Goal: Task Accomplishment & Management: Use online tool/utility

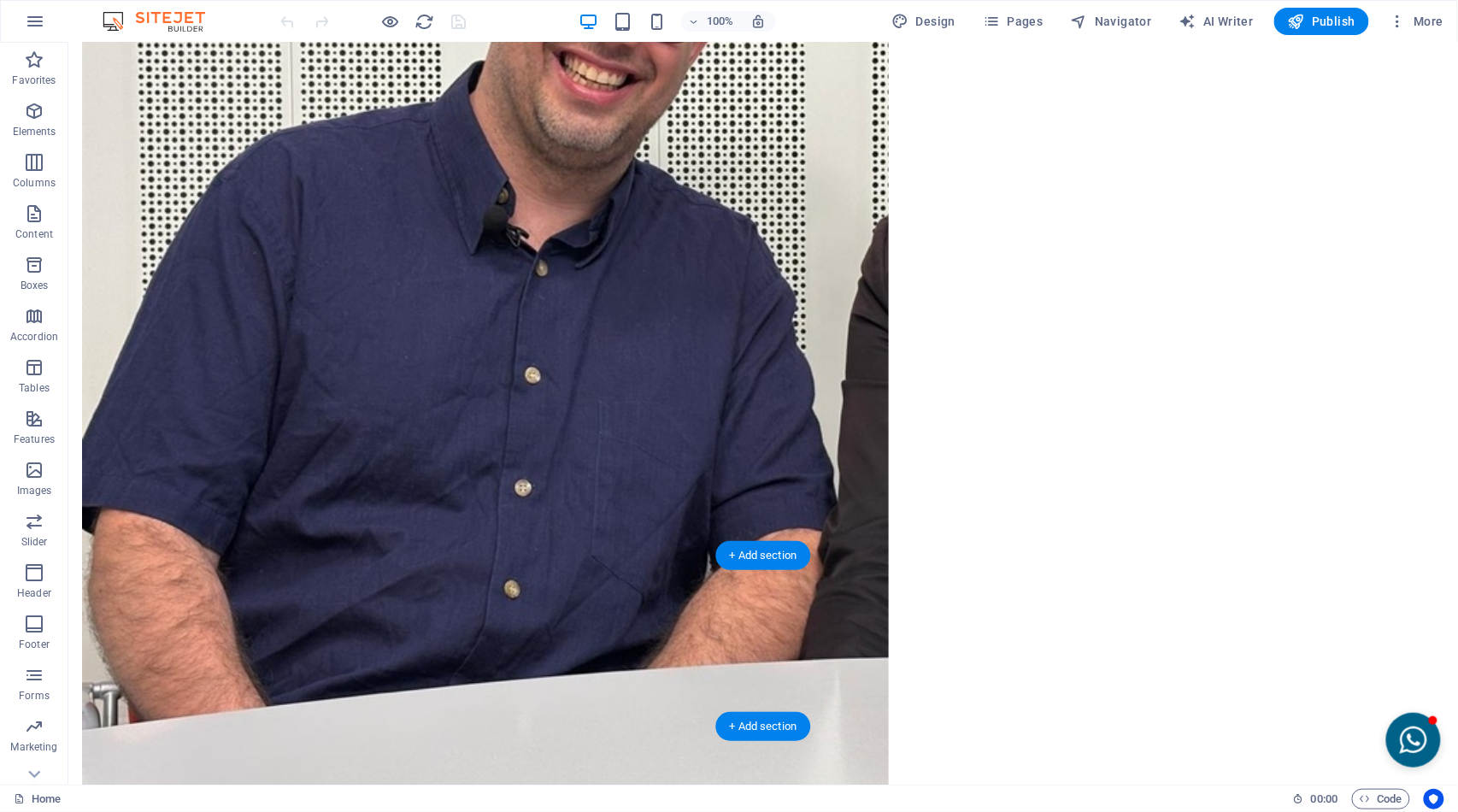
scroll to position [2089, 0]
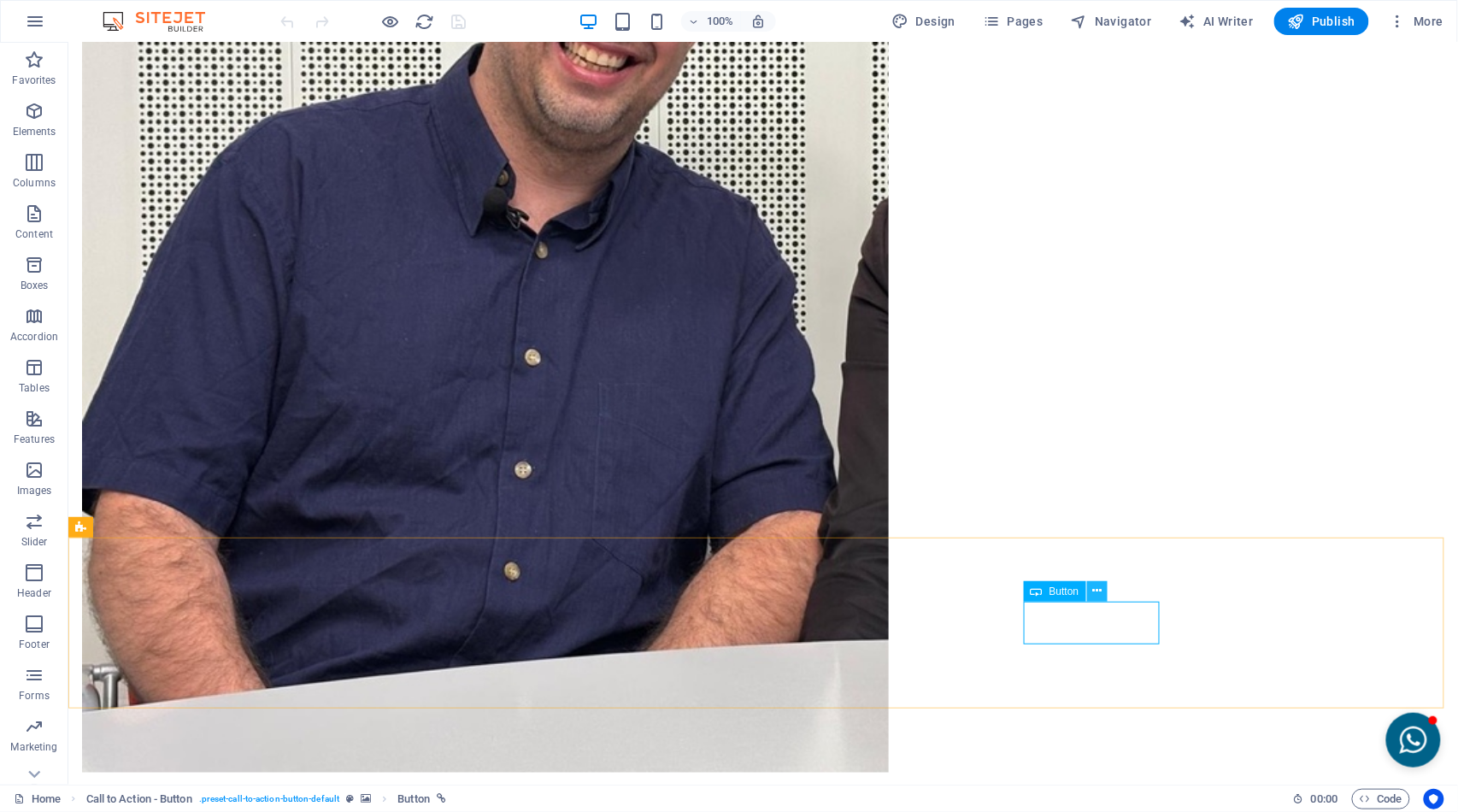
click at [1097, 591] on icon at bounding box center [1097, 591] width 9 height 18
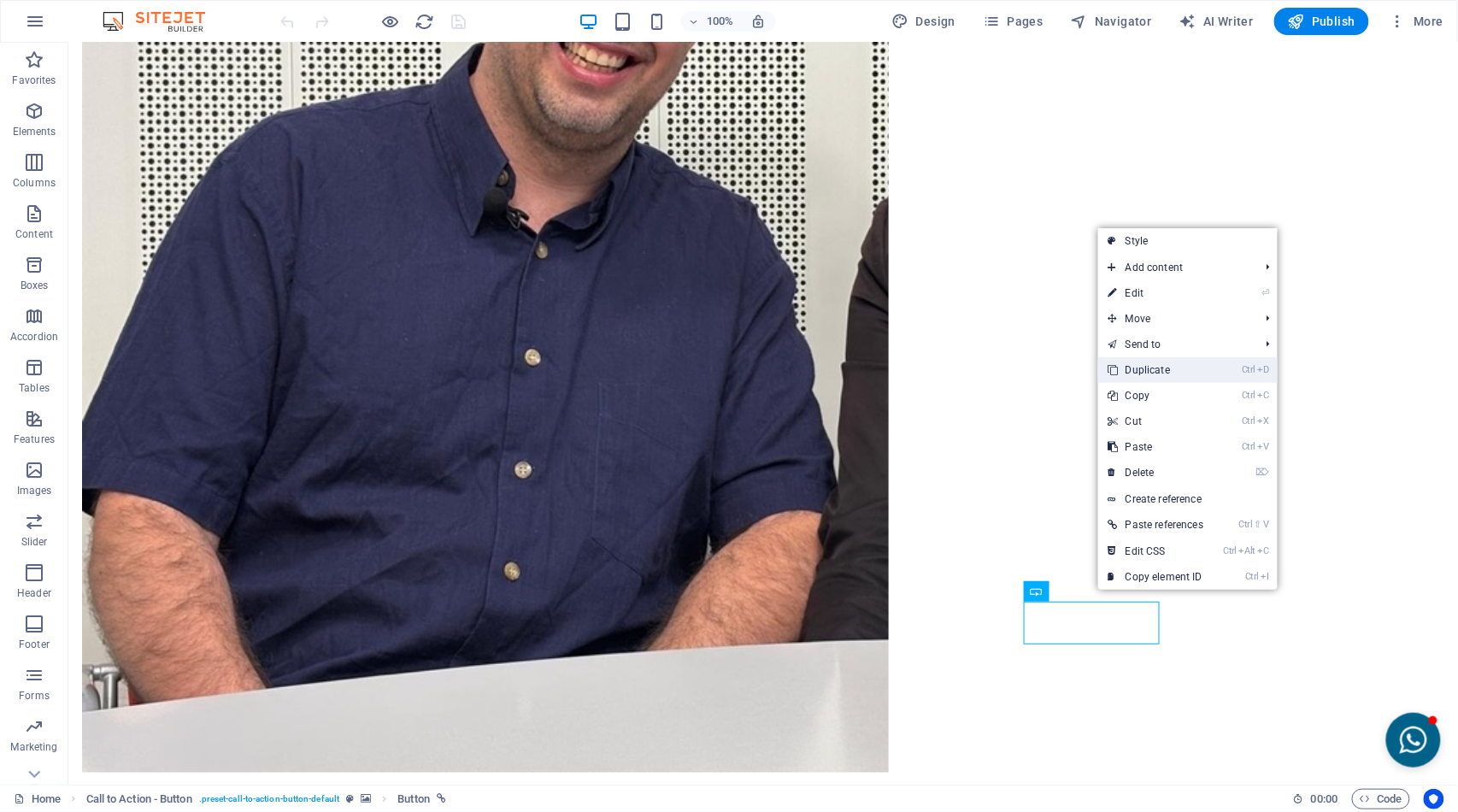
click at [1169, 362] on link "Ctrl D Duplicate" at bounding box center [1156, 370] width 115 height 25
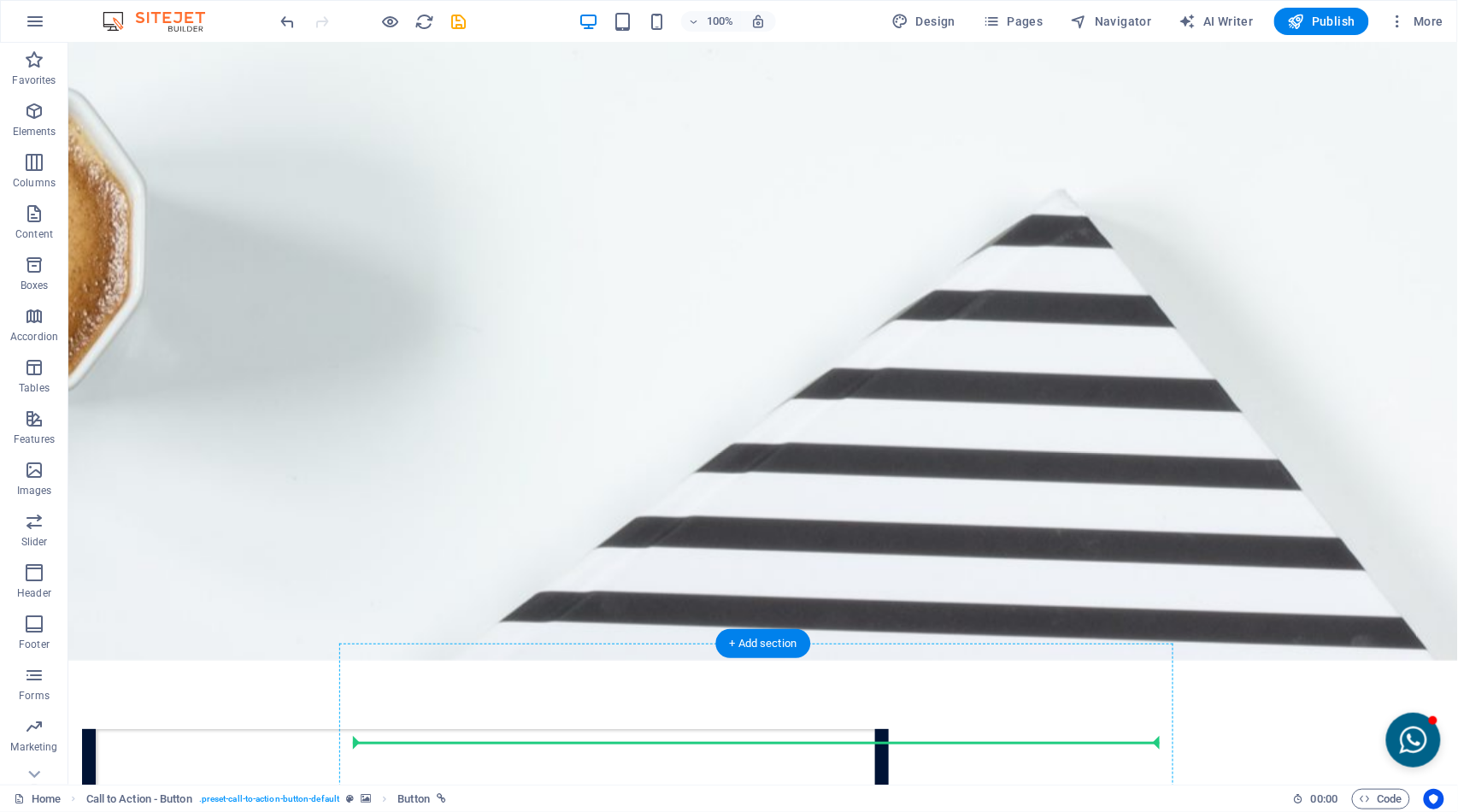
scroll to position [4102, 0]
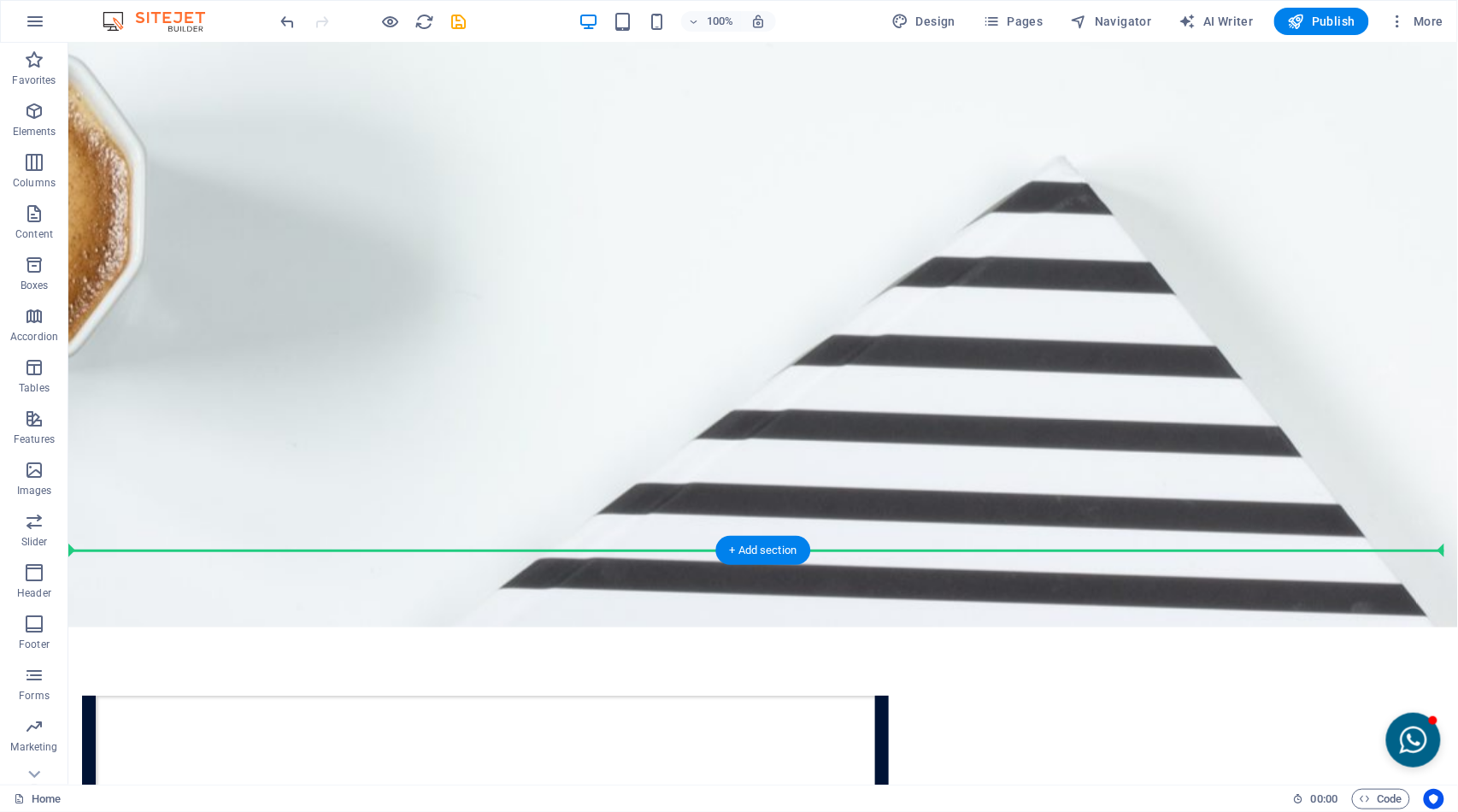
drag, startPoint x: 994, startPoint y: 650, endPoint x: 922, endPoint y: 495, distance: 170.9
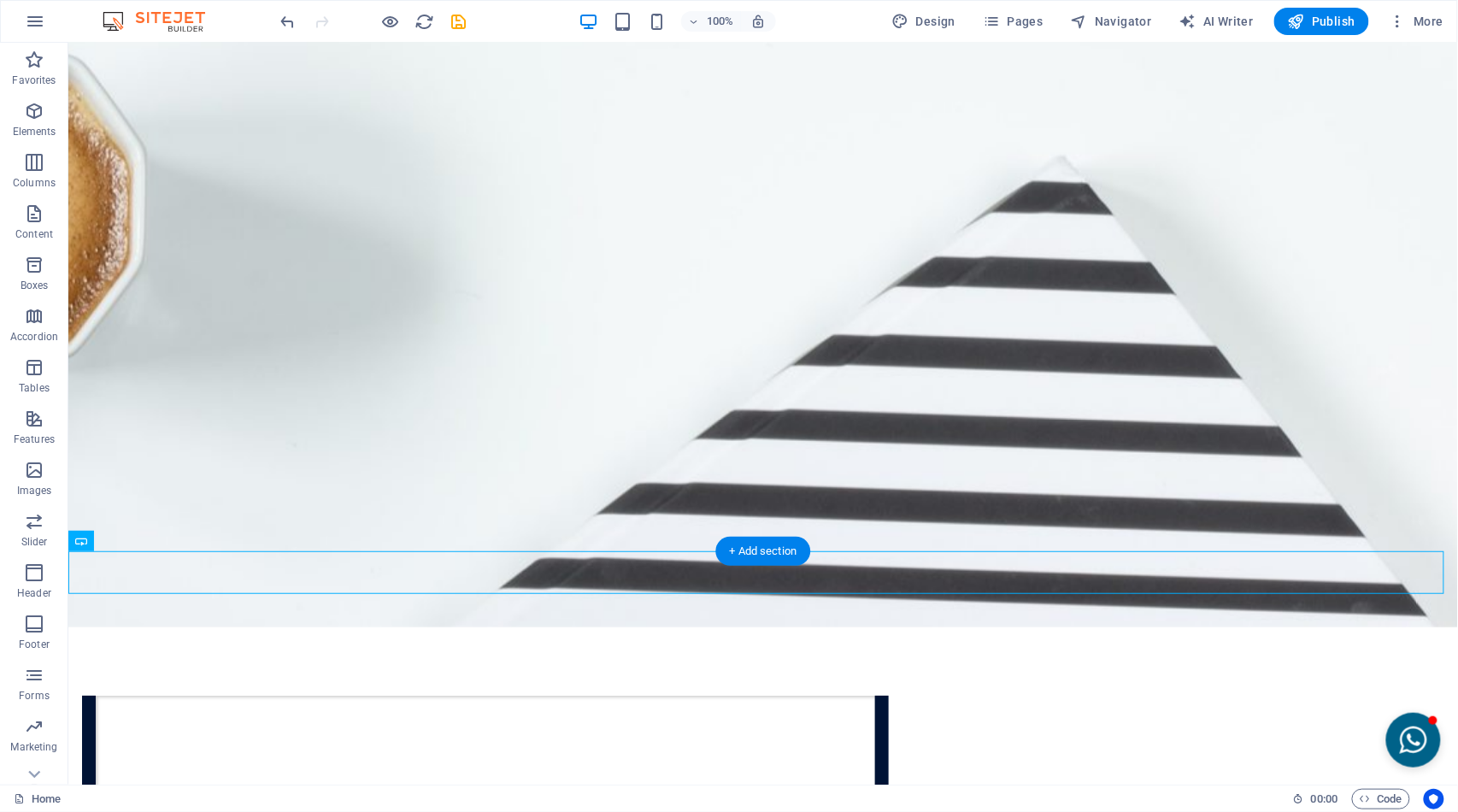
scroll to position [4071, 0]
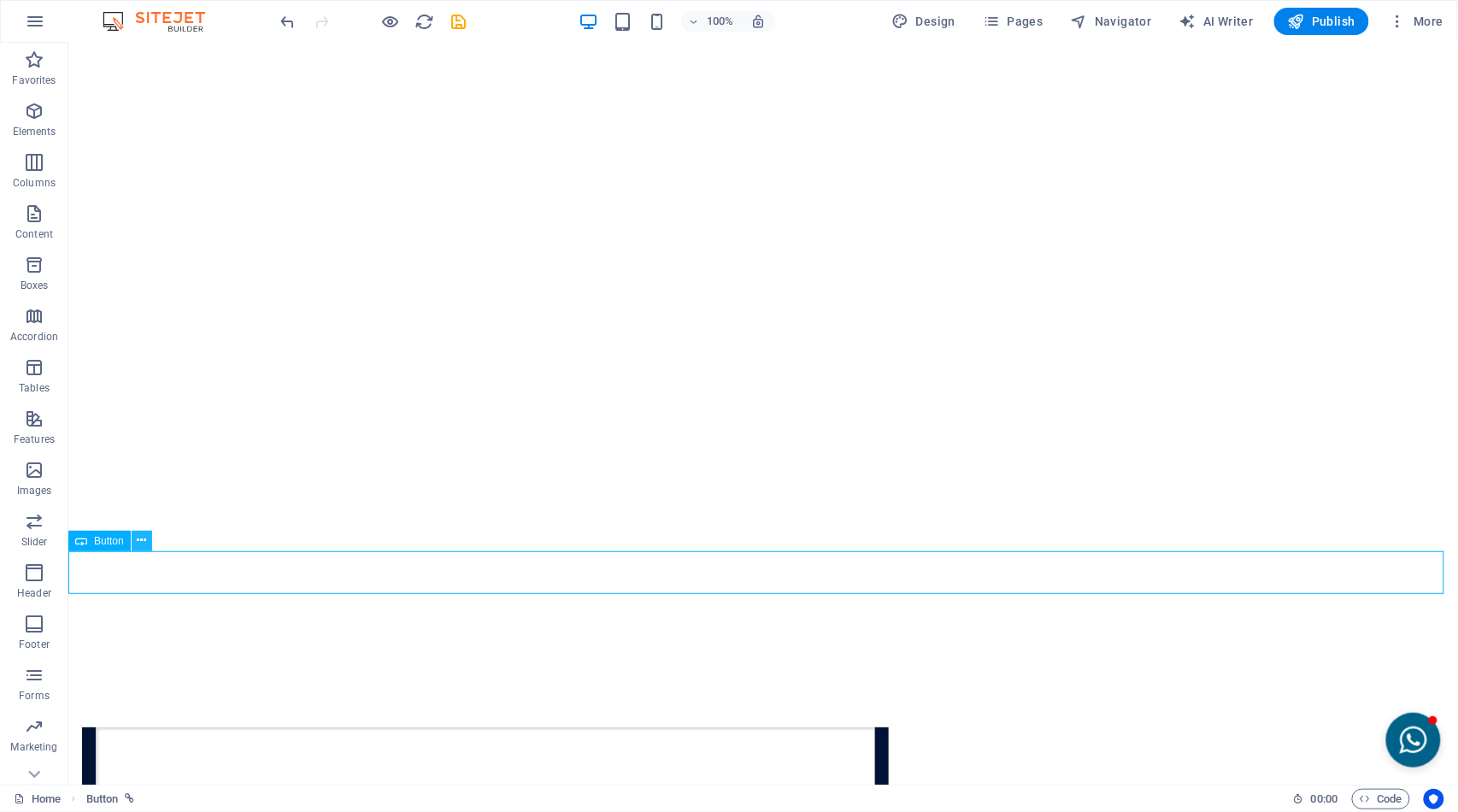
click at [142, 536] on icon at bounding box center [141, 540] width 9 height 18
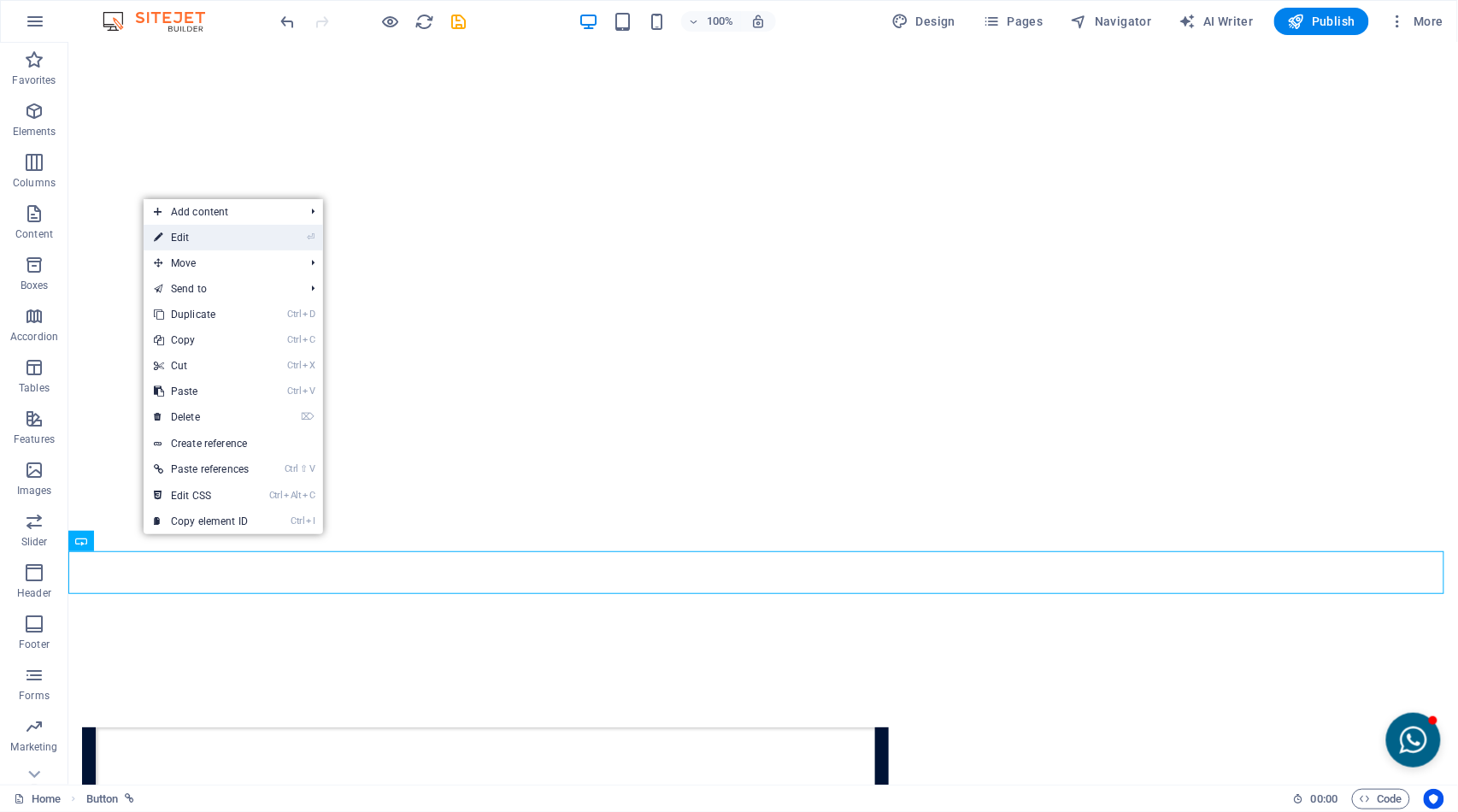
click at [194, 240] on link "⏎ Edit" at bounding box center [201, 238] width 115 height 25
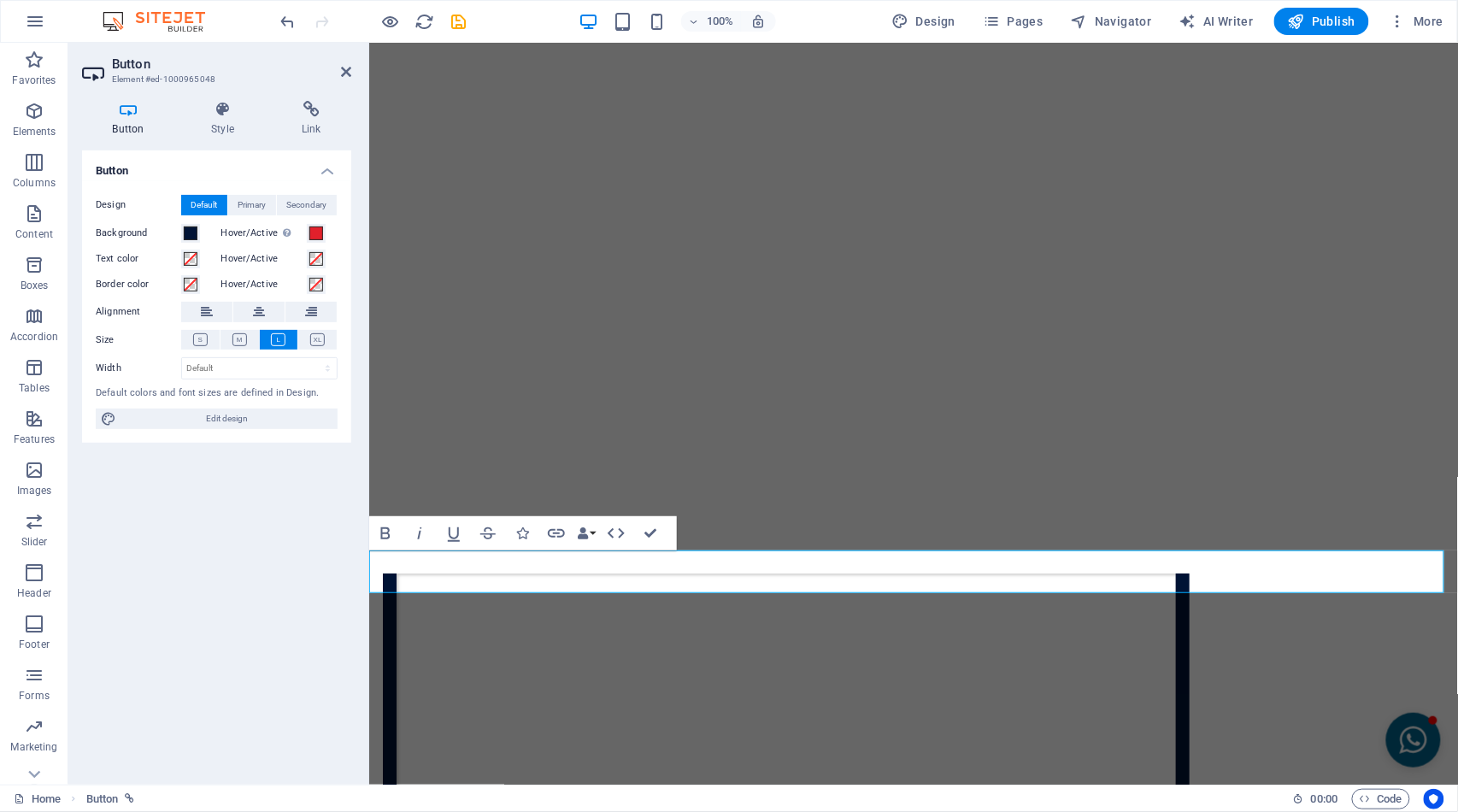
scroll to position [4142, 0]
click at [266, 309] on button at bounding box center [258, 311] width 51 height 21
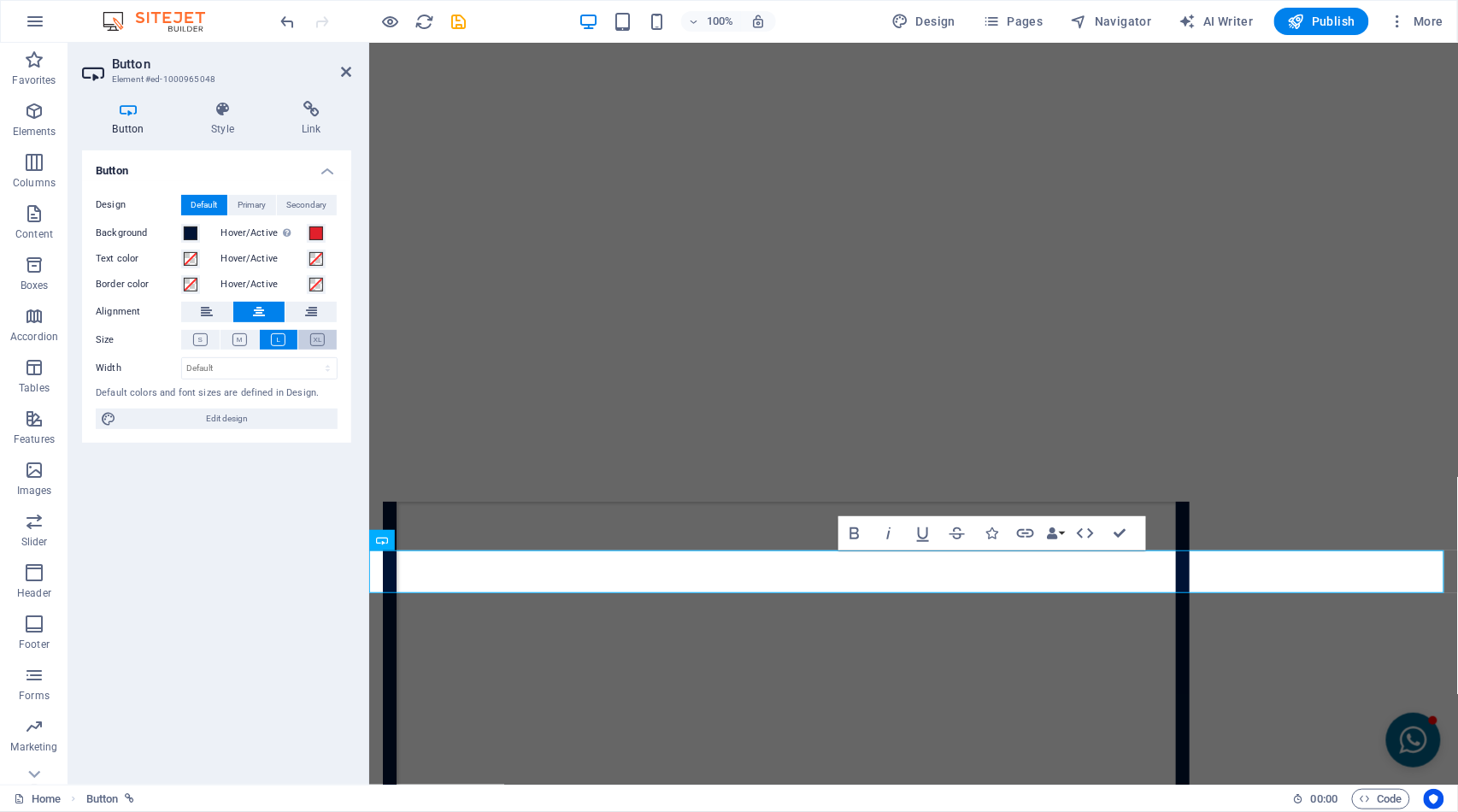
click at [314, 337] on icon at bounding box center [318, 339] width 14 height 13
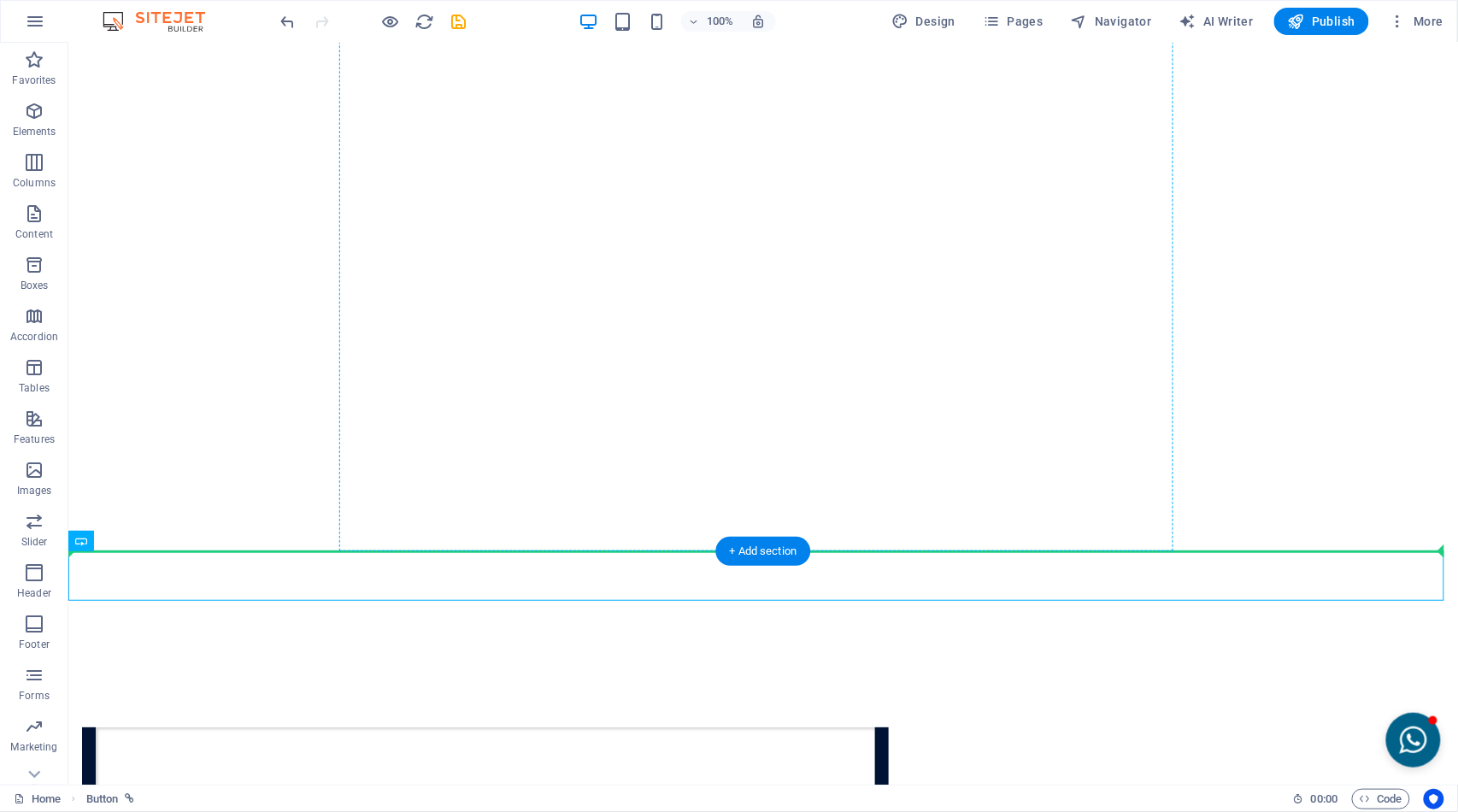
drag, startPoint x: 172, startPoint y: 579, endPoint x: 410, endPoint y: 475, distance: 259.7
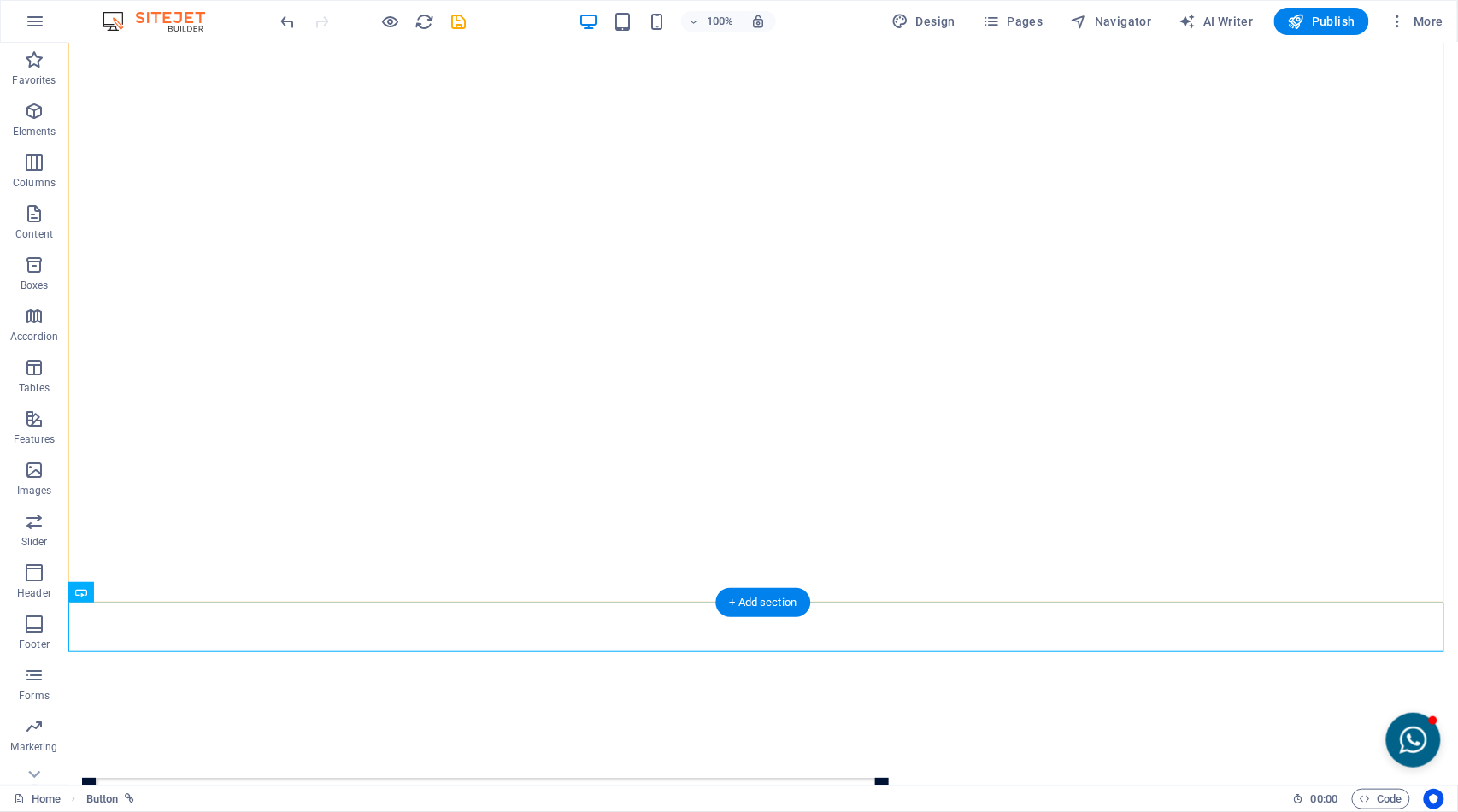
scroll to position [4020, 0]
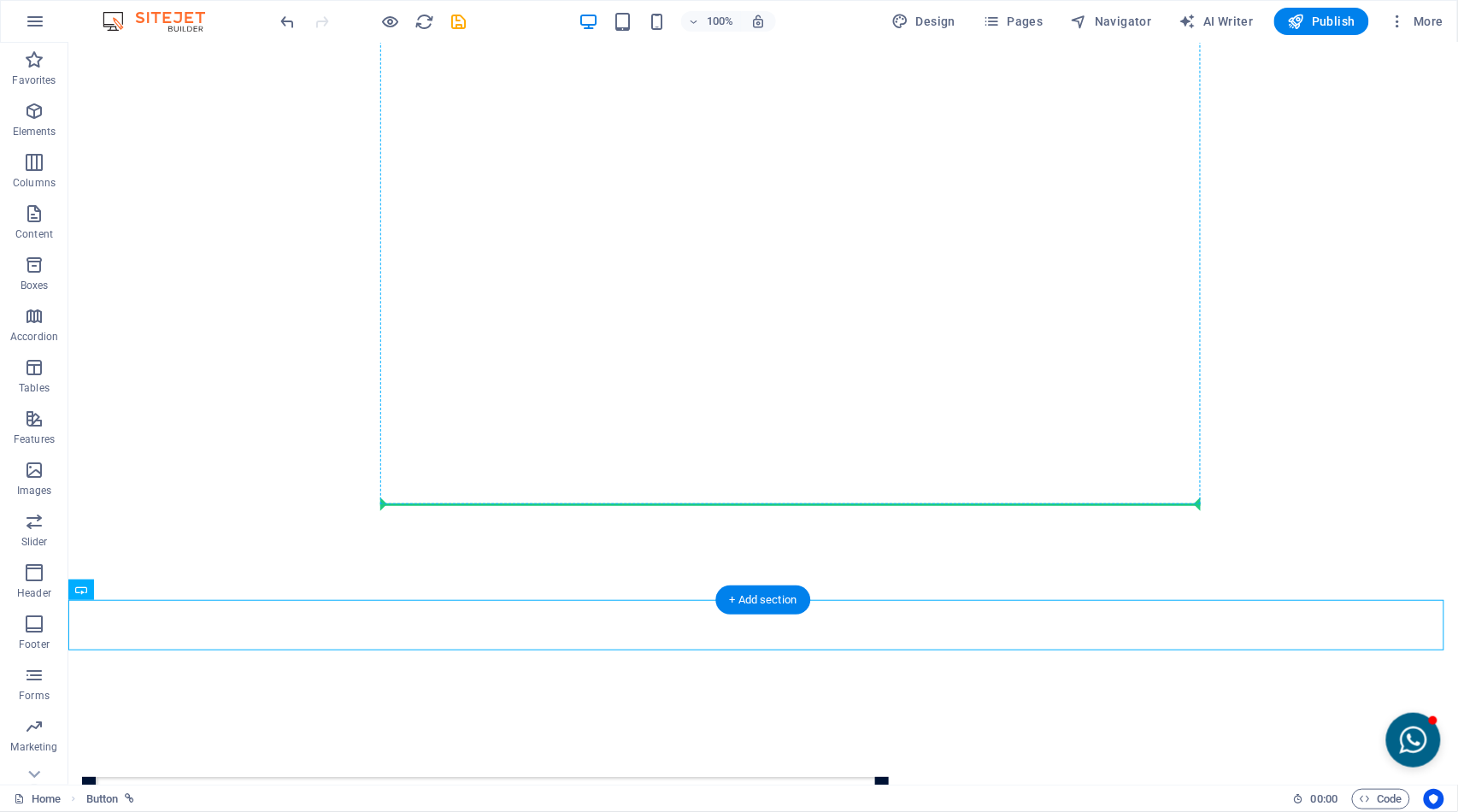
drag, startPoint x: 149, startPoint y: 637, endPoint x: 412, endPoint y: 499, distance: 297.0
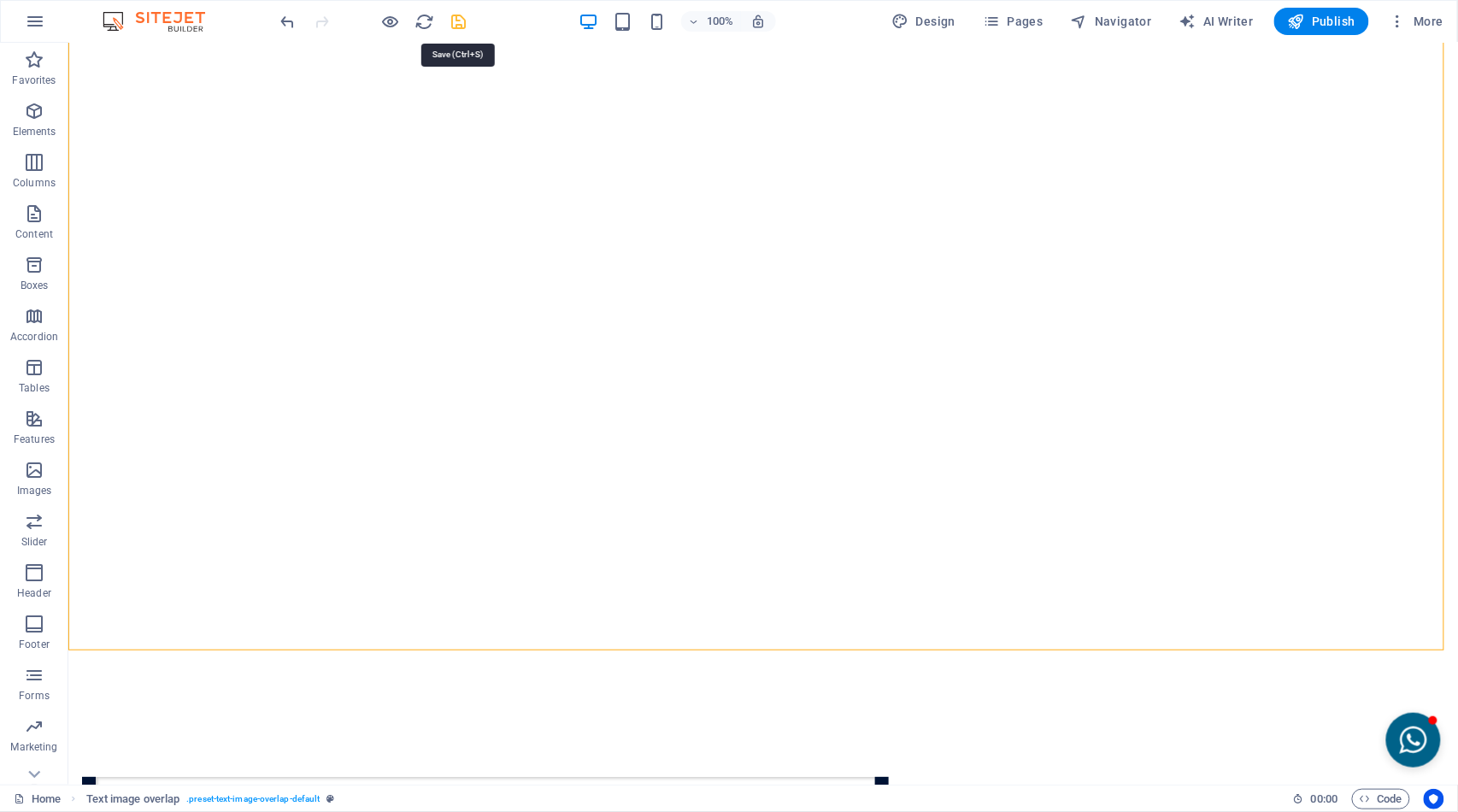
click at [457, 17] on icon "save" at bounding box center [459, 22] width 20 height 20
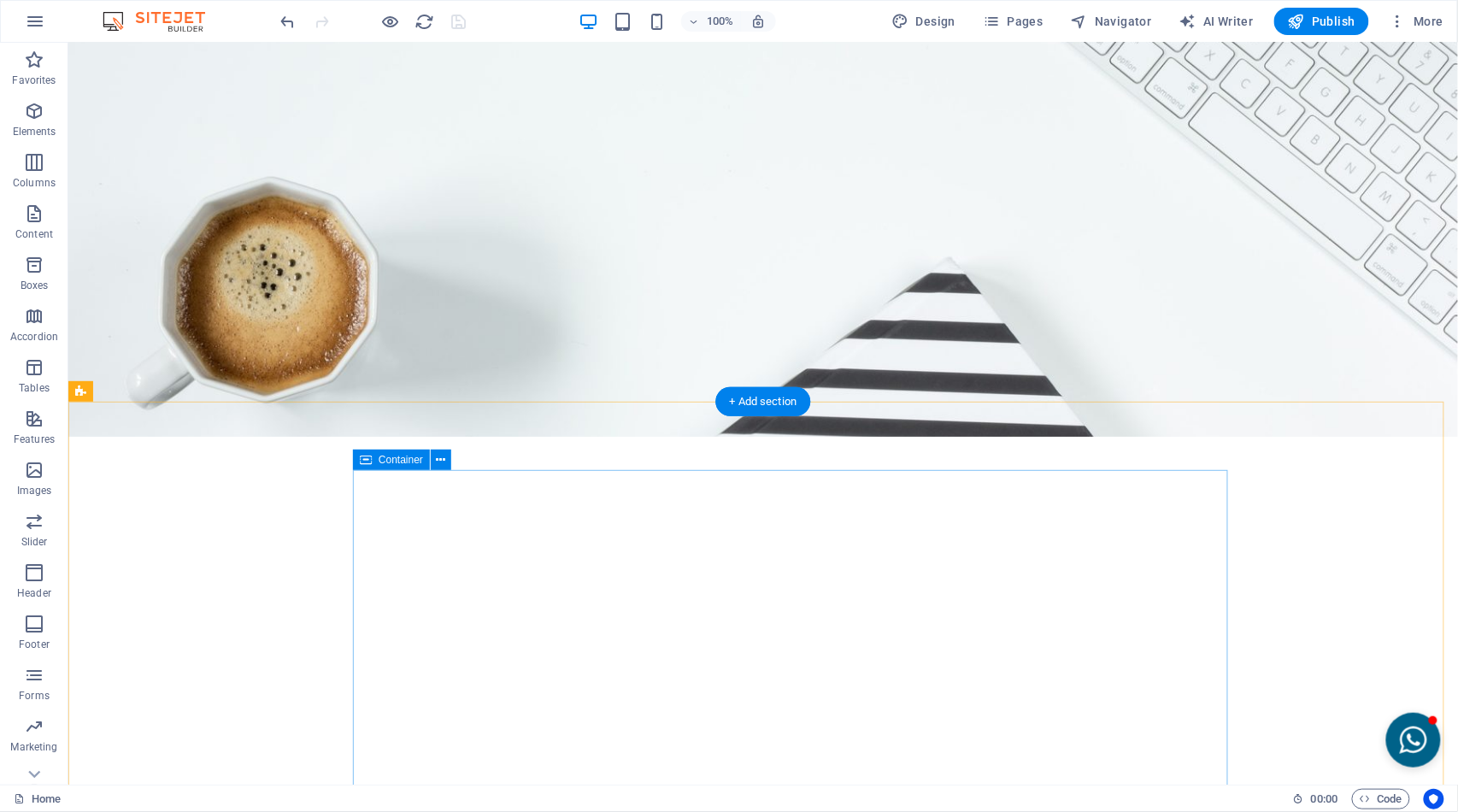
scroll to position [3471, 0]
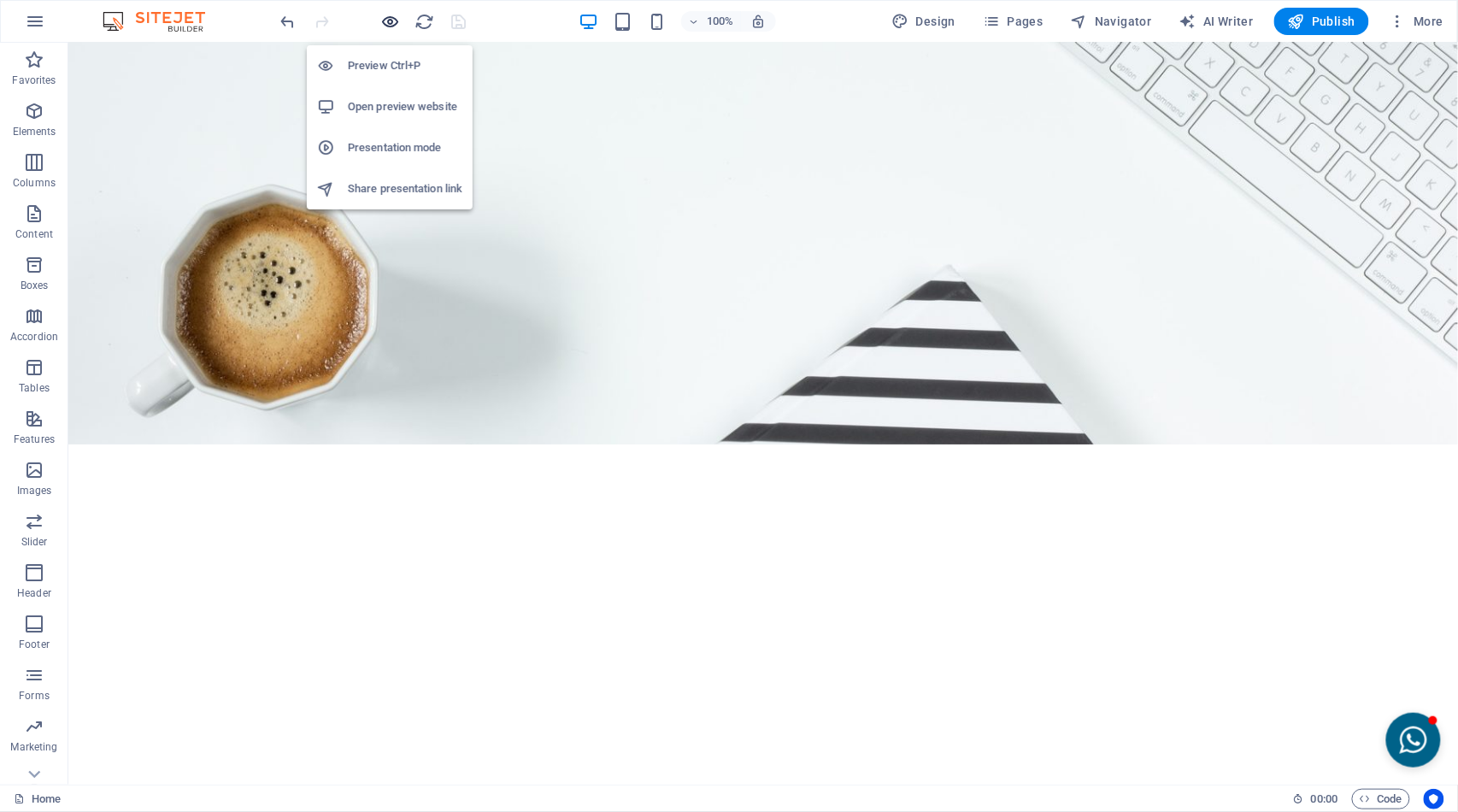
drag, startPoint x: 395, startPoint y: 14, endPoint x: 385, endPoint y: 23, distance: 13.5
click at [385, 23] on icon "button" at bounding box center [391, 22] width 20 height 20
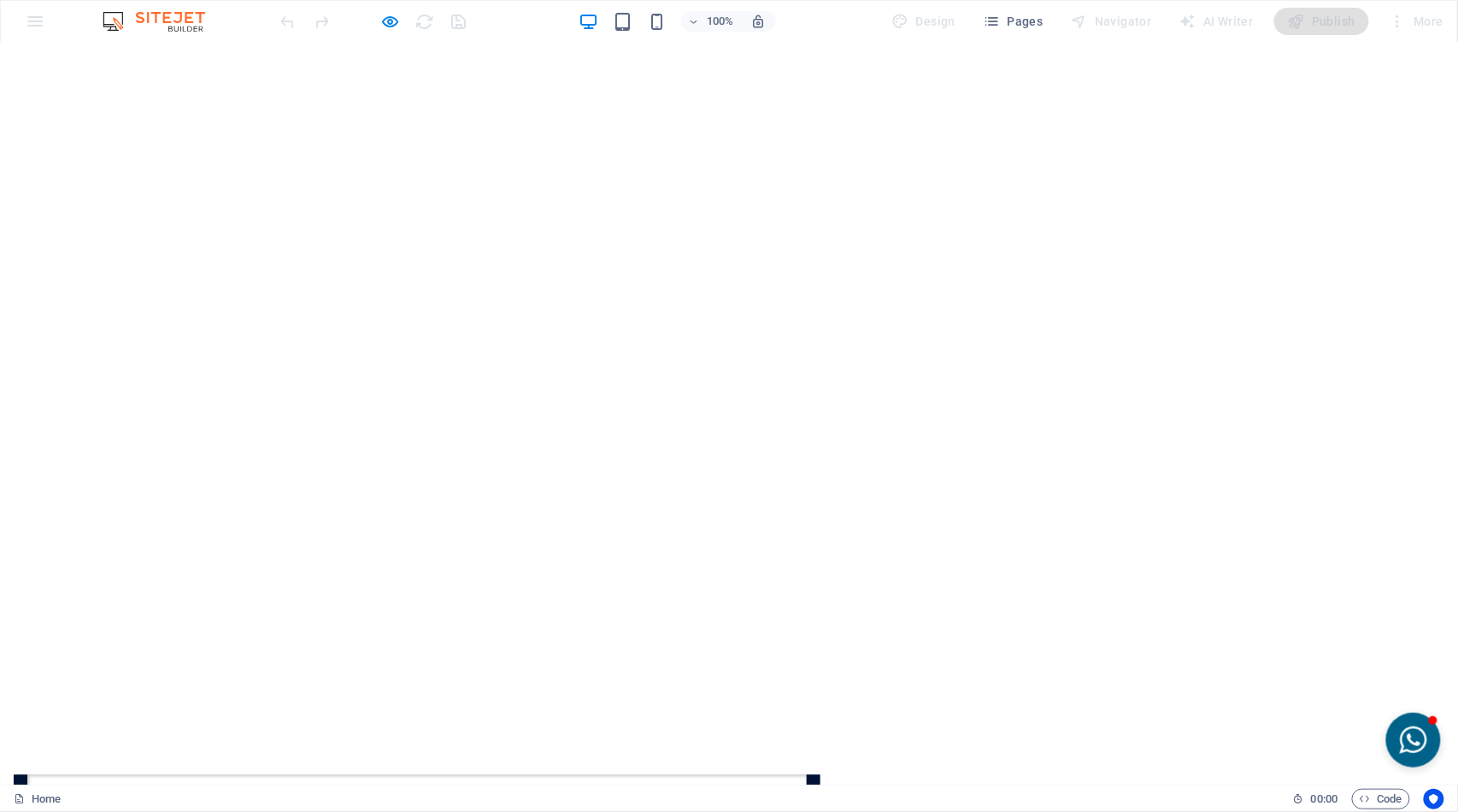
scroll to position [3268, 0]
drag, startPoint x: 1108, startPoint y: 222, endPoint x: 1091, endPoint y: 213, distance: 19.2
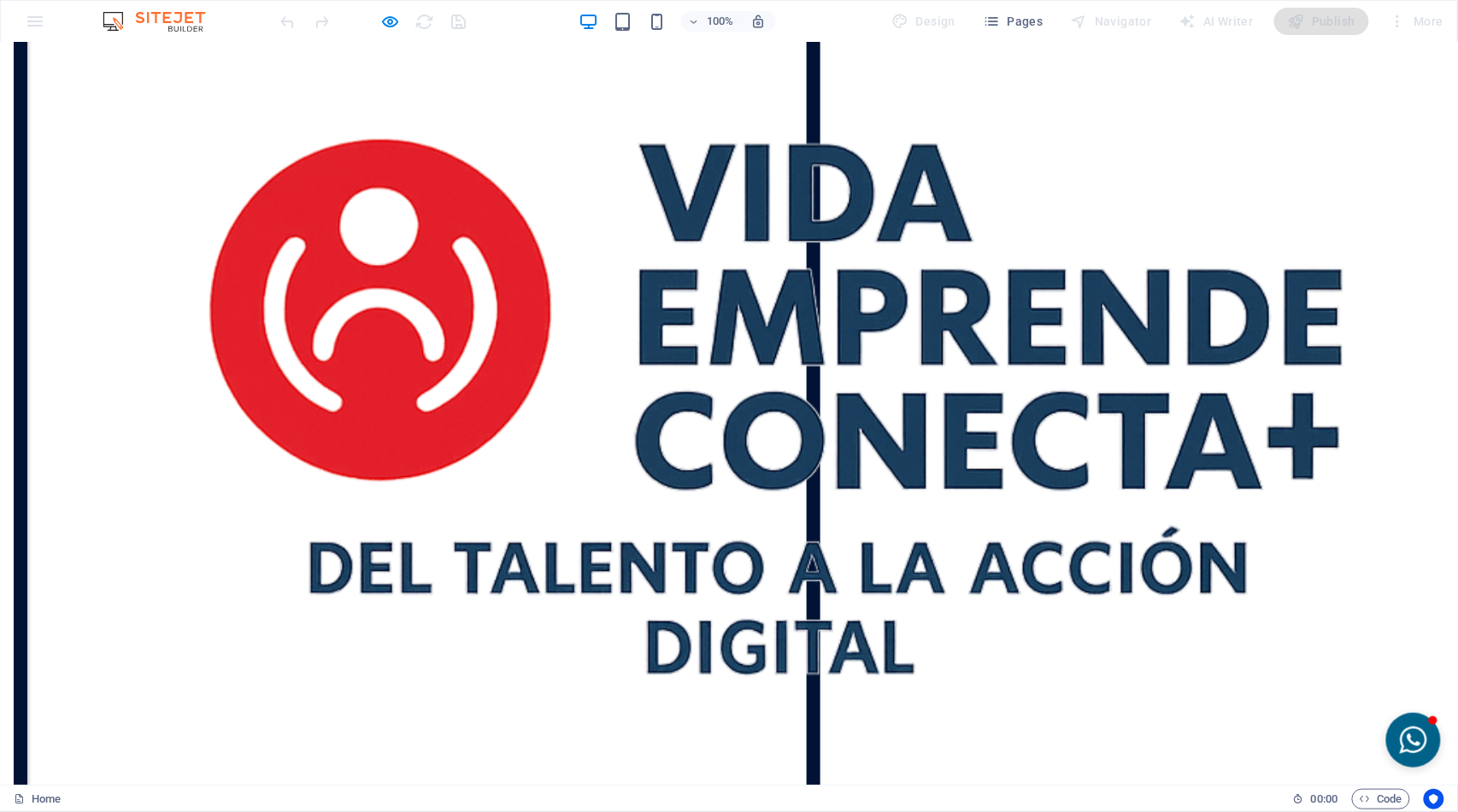
scroll to position [4438, 0]
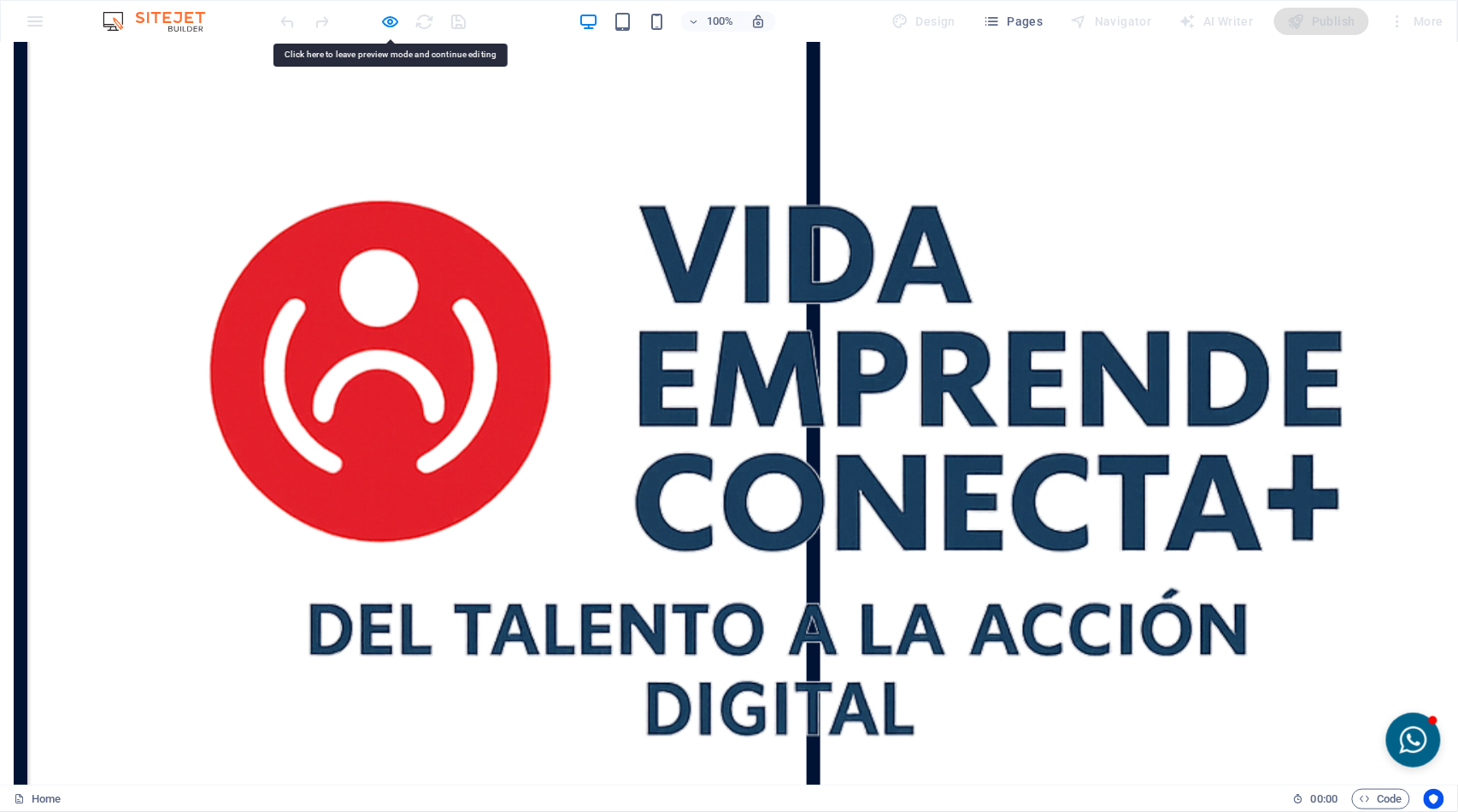
scroll to position [4383, 0]
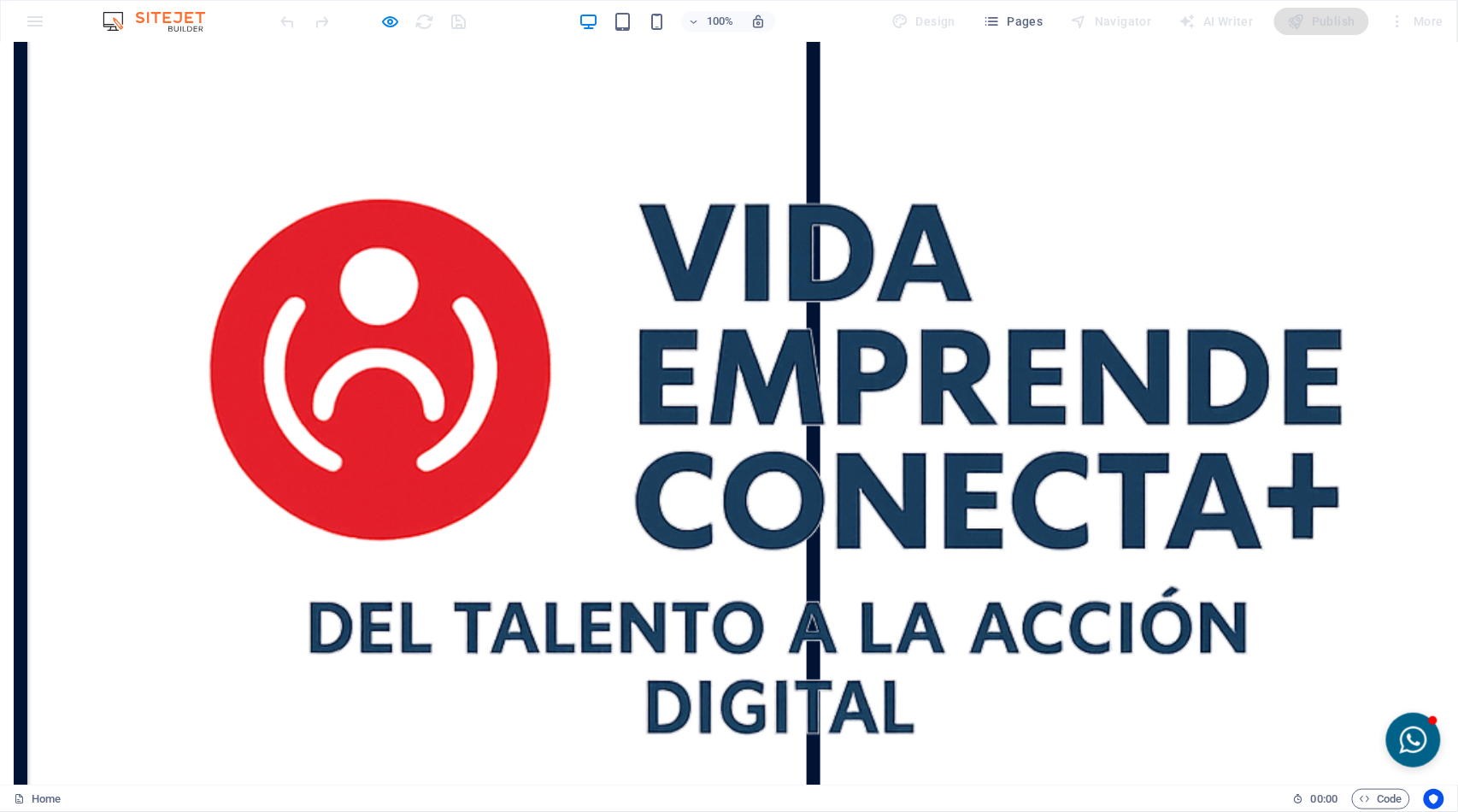
click at [394, 20] on icon "button" at bounding box center [391, 22] width 20 height 20
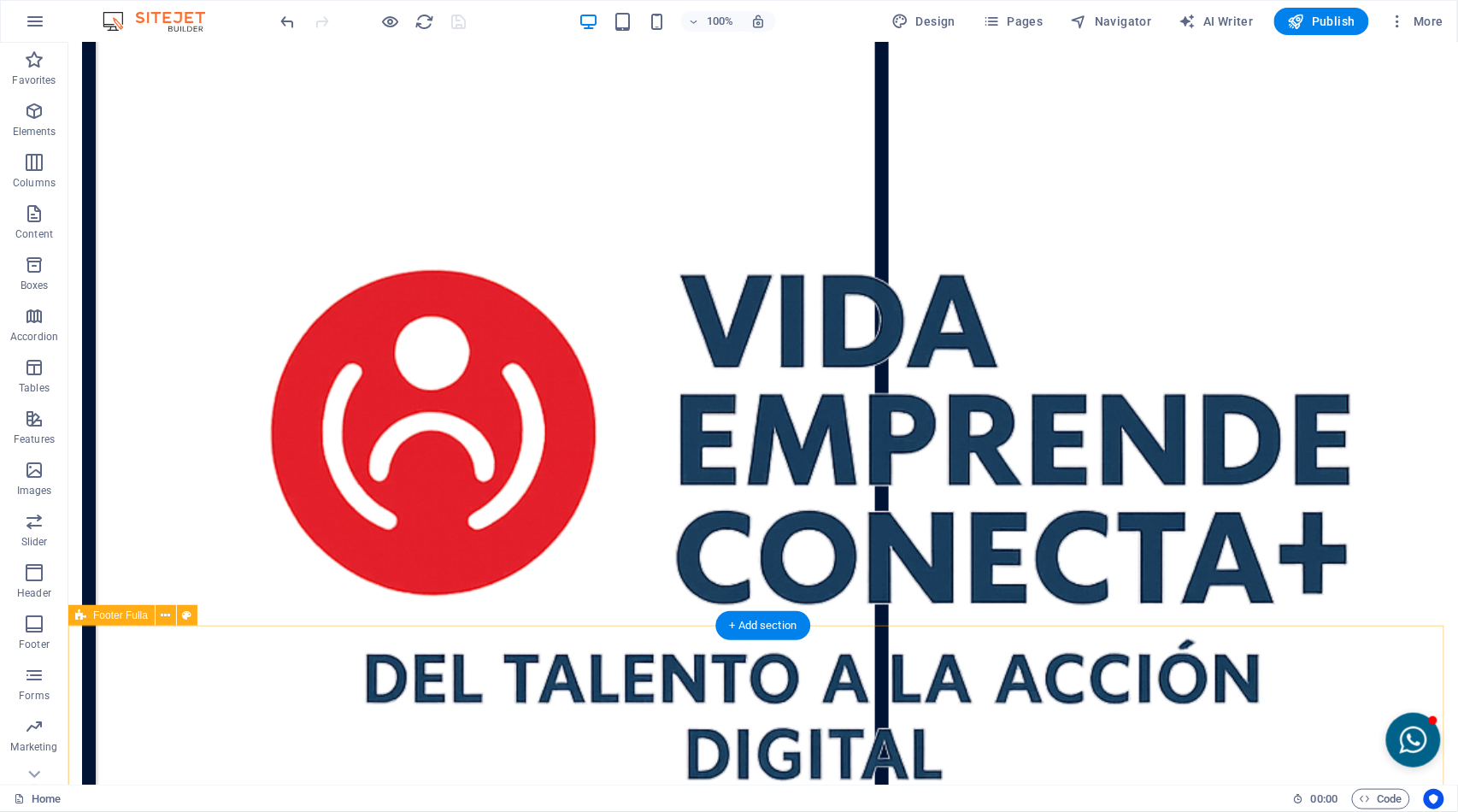
scroll to position [5035, 0]
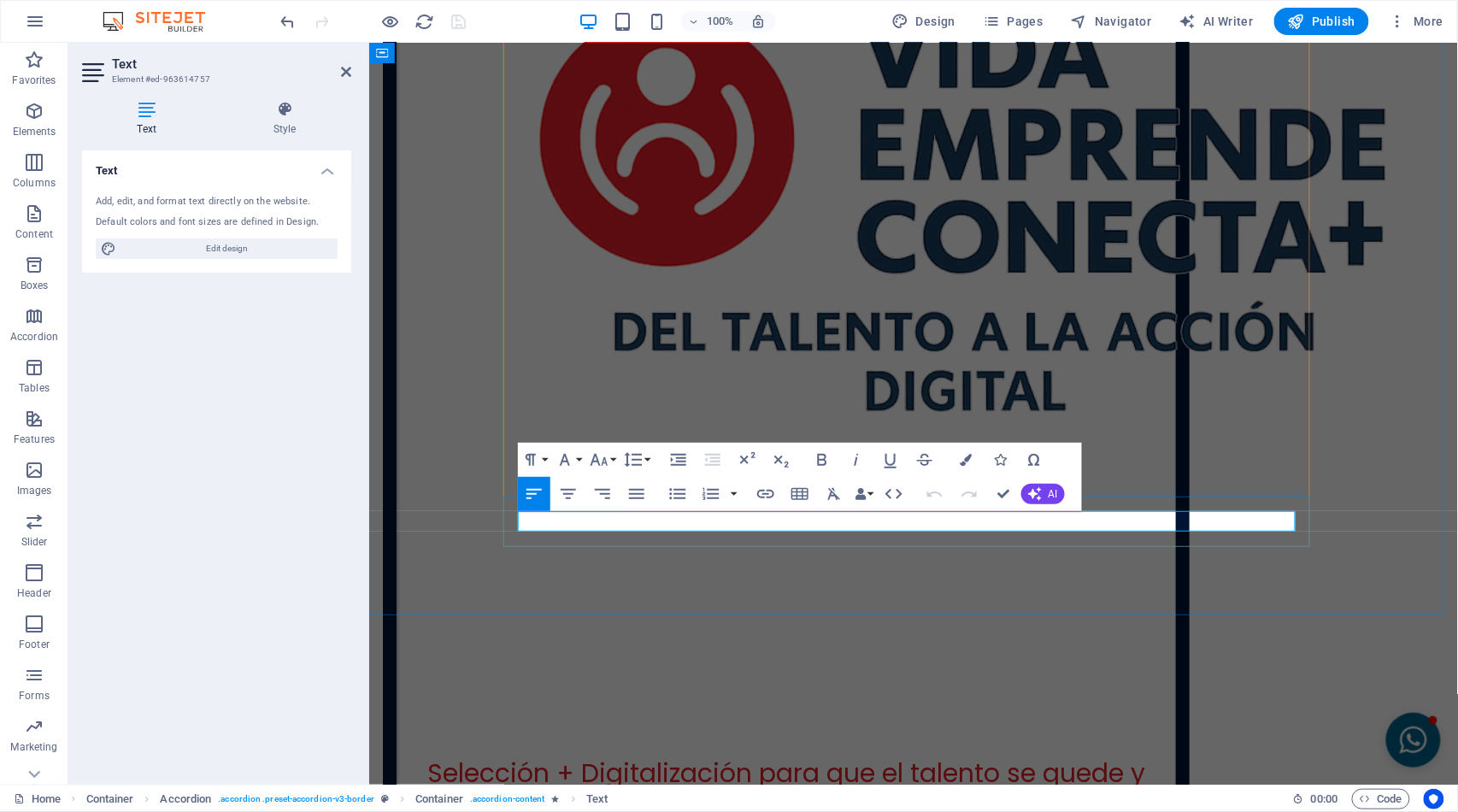
scroll to position [5106, 0]
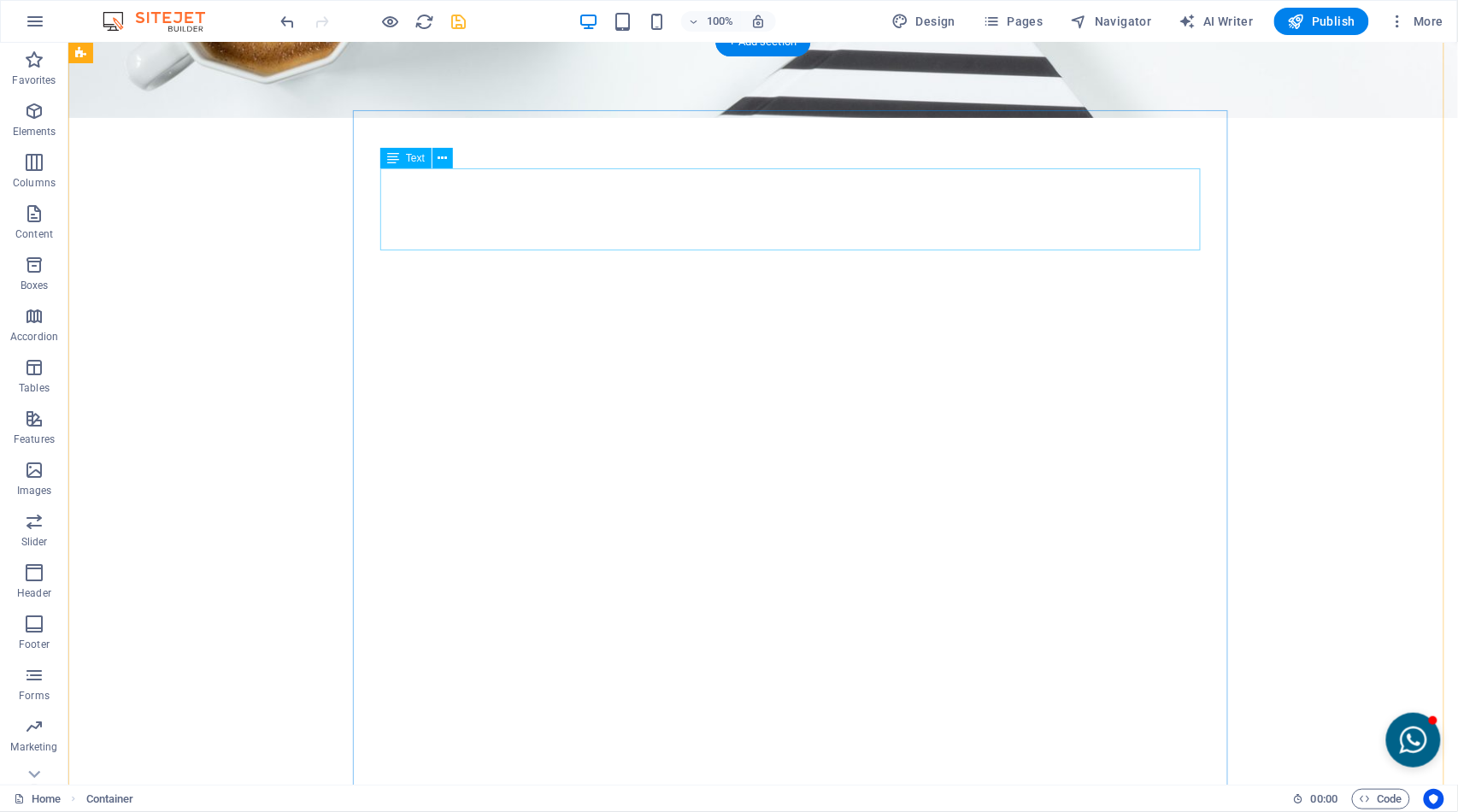
scroll to position [3788, 0]
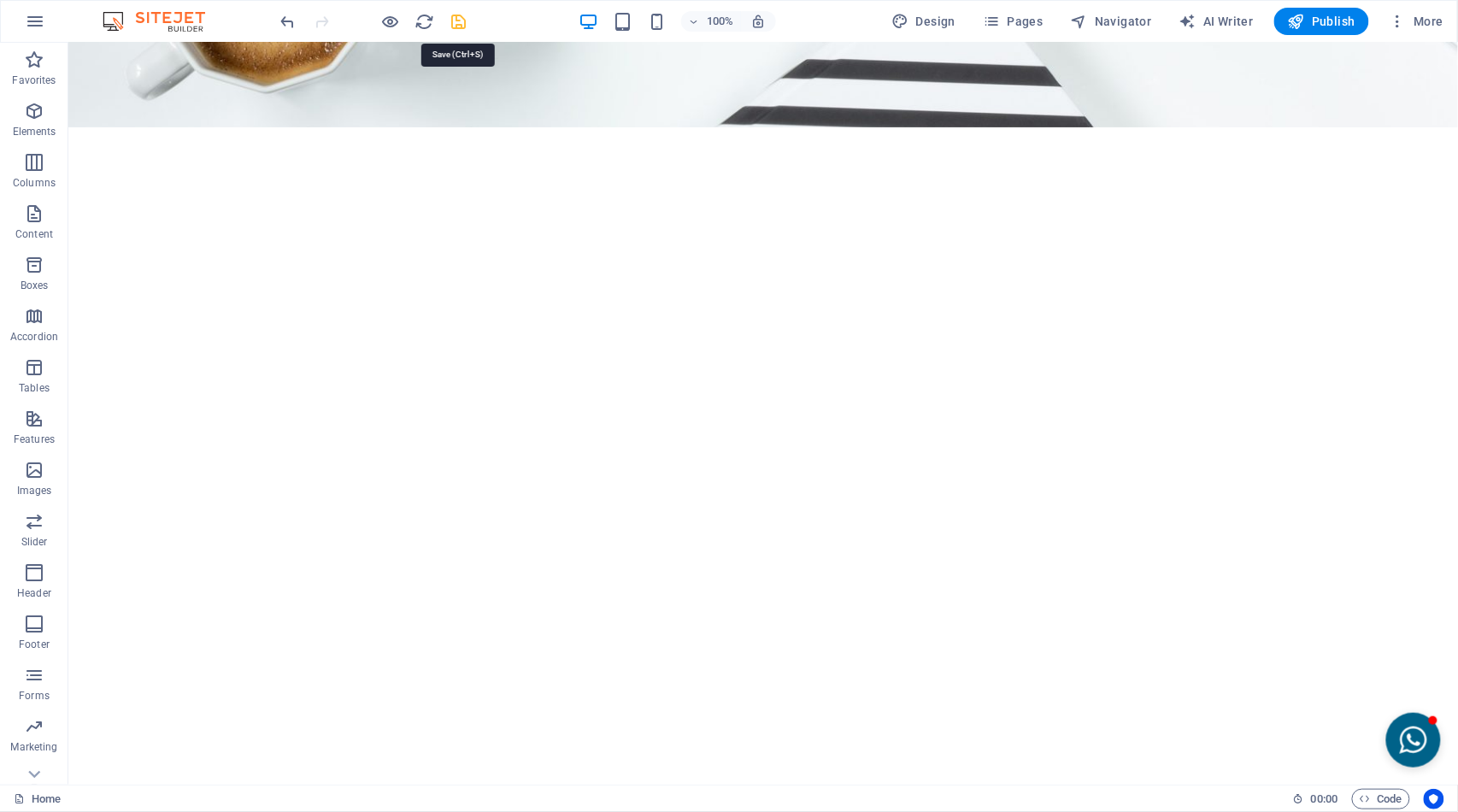
click at [460, 23] on icon "save" at bounding box center [459, 22] width 20 height 20
click at [1336, 27] on span "Publish" at bounding box center [1321, 21] width 68 height 17
